Goal: Information Seeking & Learning: Learn about a topic

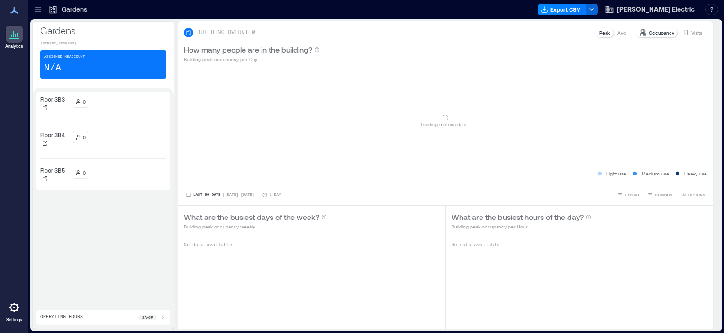
click at [36, 7] on icon at bounding box center [37, 9] width 9 height 9
click at [36, 5] on icon at bounding box center [37, 9] width 9 height 9
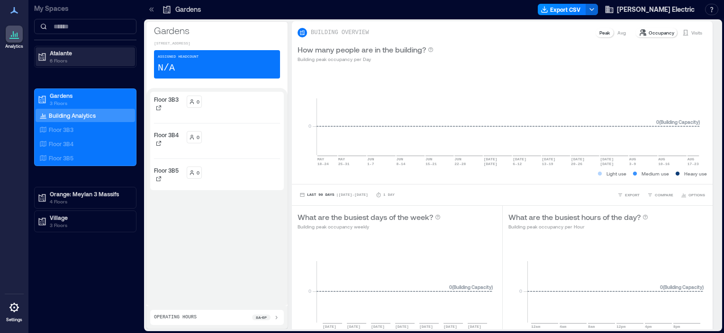
click at [52, 54] on p "Atalante" at bounding box center [90, 53] width 80 height 8
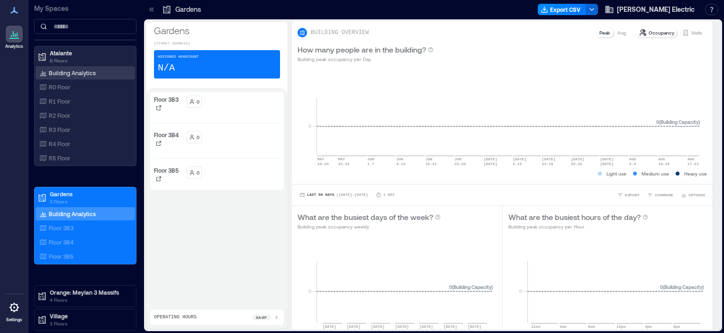
click at [56, 74] on p "Building Analytics" at bounding box center [72, 73] width 47 height 8
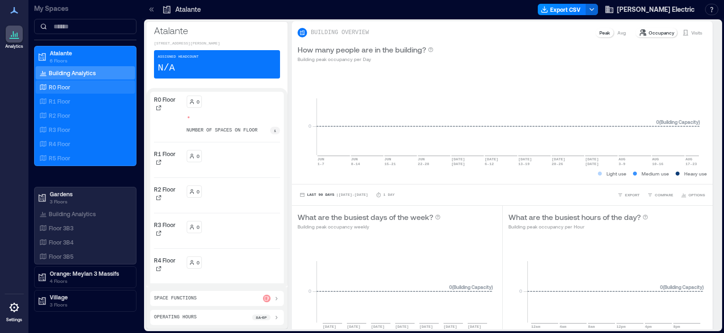
click at [60, 87] on p "R0 Floor" at bounding box center [59, 87] width 21 height 8
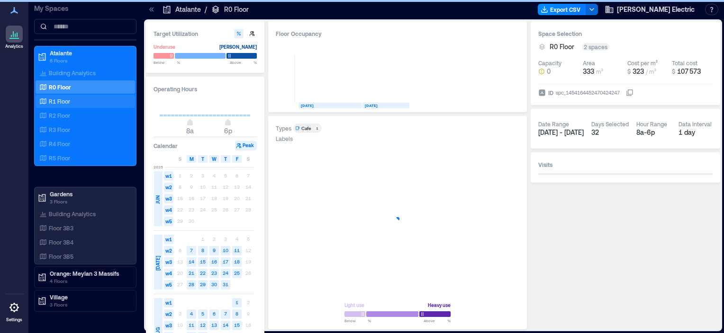
click at [61, 99] on p "R1 Floor" at bounding box center [59, 102] width 21 height 8
